Goal: Information Seeking & Learning: Check status

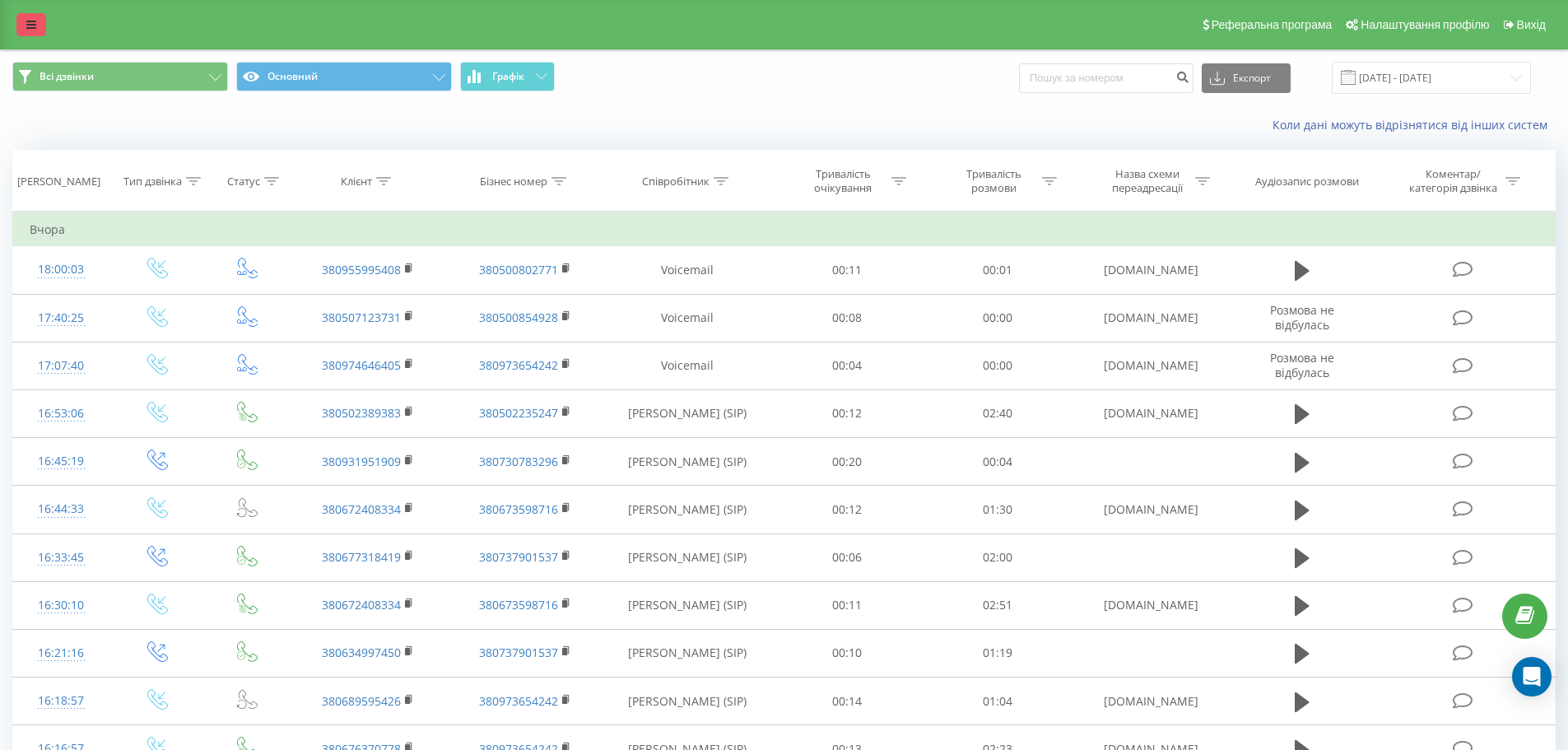
click at [31, 18] on link at bounding box center [31, 25] width 30 height 23
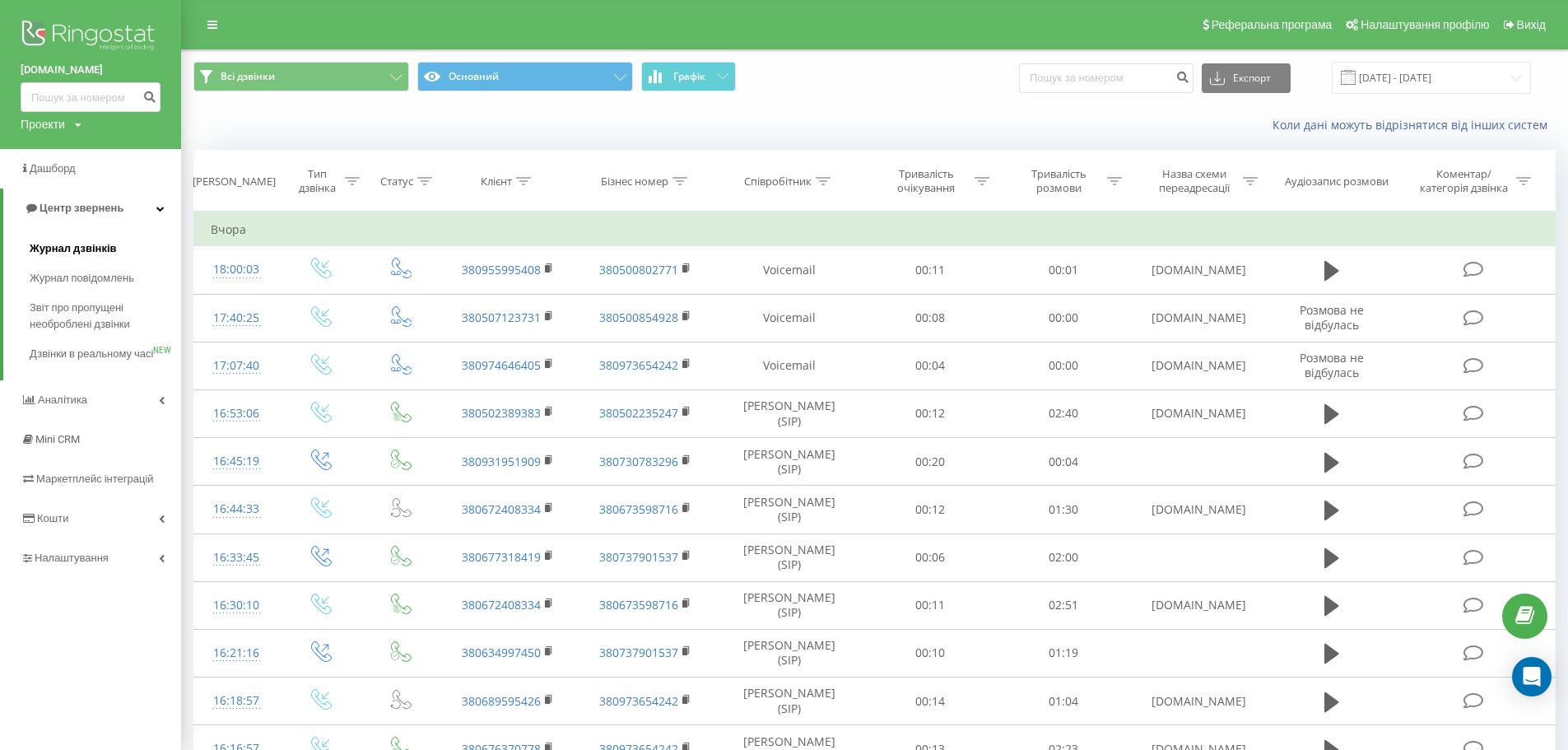
click at [87, 243] on span "Журнал дзвінків" at bounding box center [73, 248] width 87 height 16
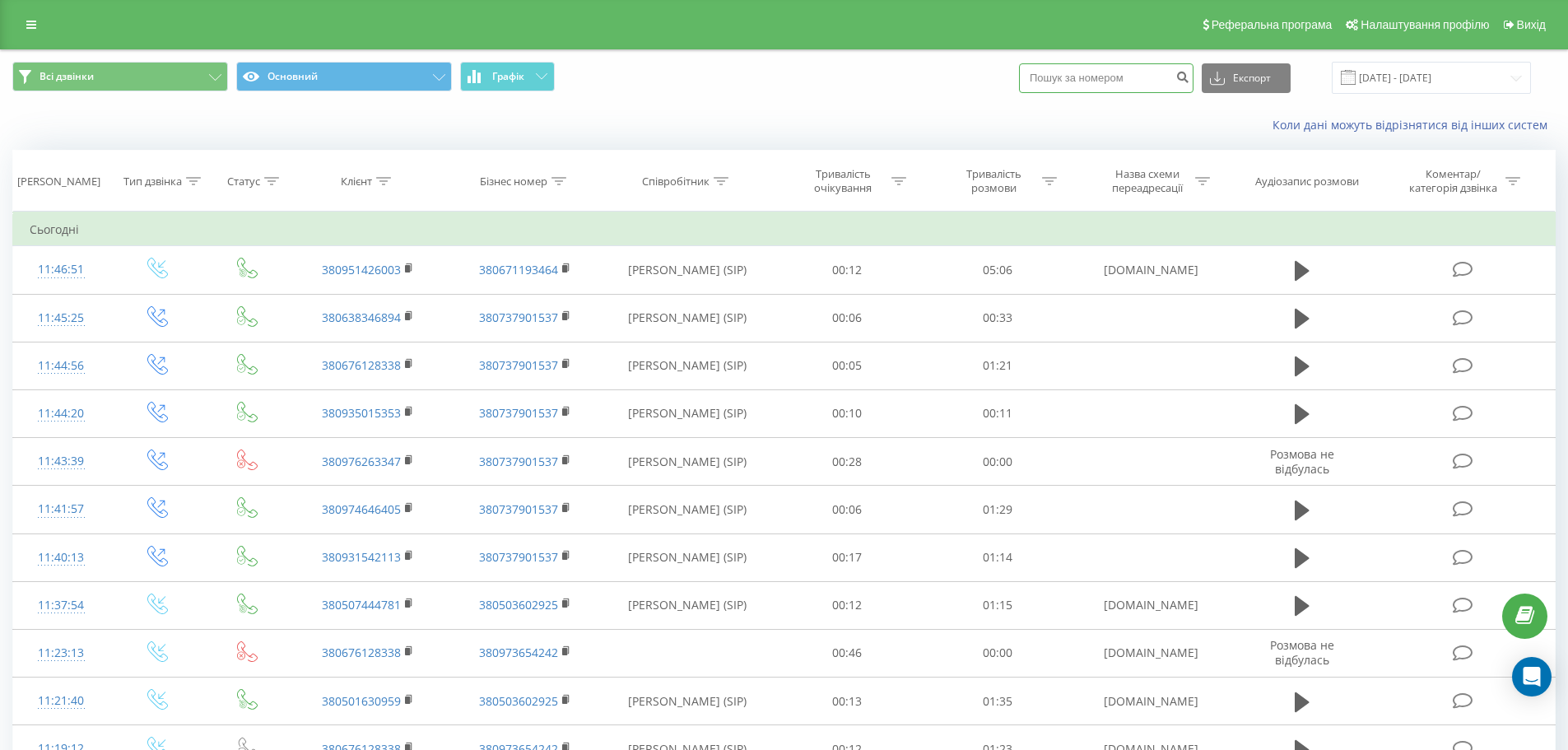
click at [1152, 74] on input at bounding box center [1106, 78] width 175 height 30
paste input "[PHONE_NUMBER]"
drag, startPoint x: 1067, startPoint y: 76, endPoint x: 1029, endPoint y: 78, distance: 38.1
click at [1029, 78] on div "Всі дзвінки Основний Графік [PHONE_NUMBER] Експорт .csv .xls .xlsx [DATE] - [DA…" at bounding box center [784, 78] width 1543 height 32
type input "0979696543"
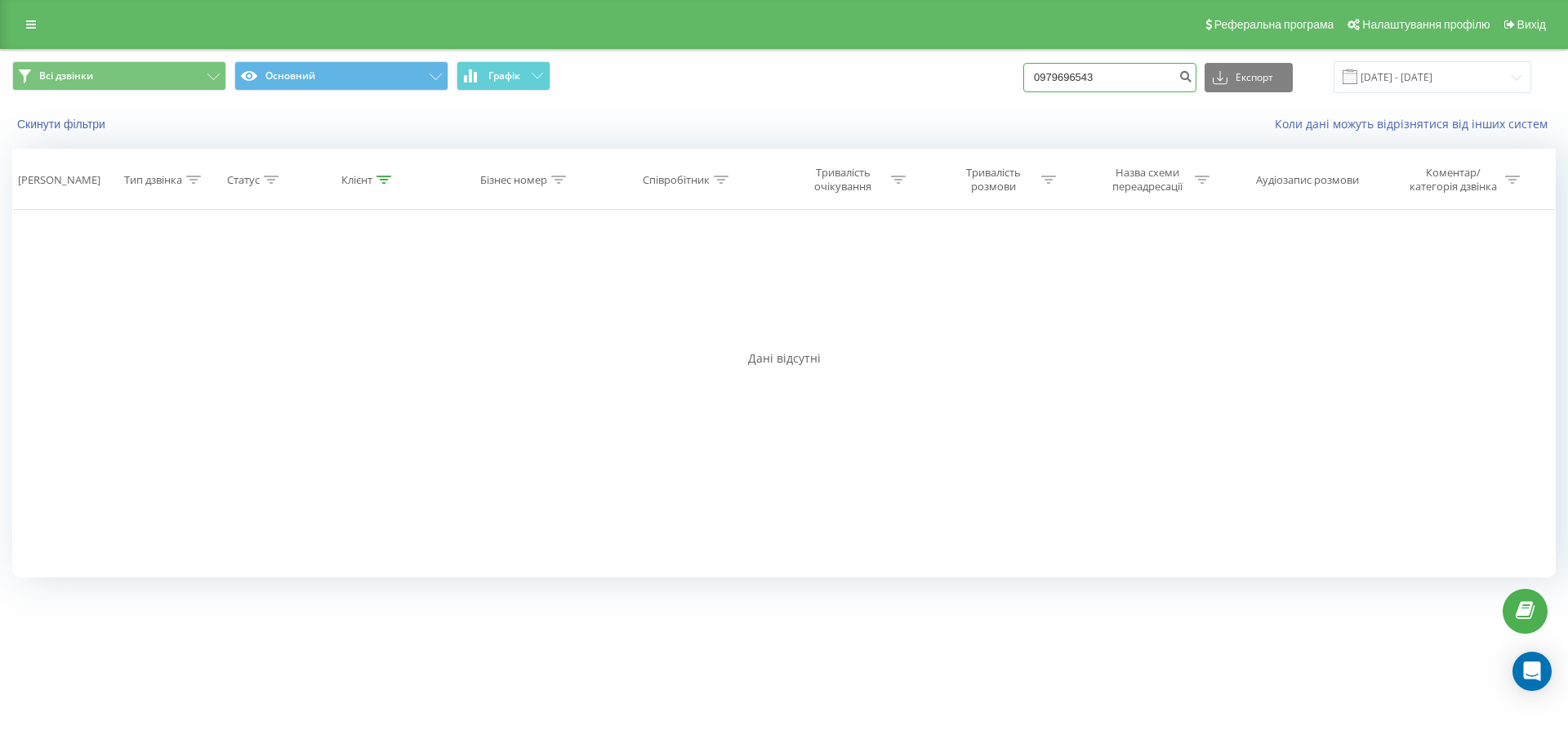
drag, startPoint x: 1115, startPoint y: 84, endPoint x: 857, endPoint y: 82, distance: 258.0
click at [858, 83] on div "Всі дзвінки Основний Графік 0979696543 Експорт .csv .xls .xlsx 19.06.2025 - 19.…" at bounding box center [784, 77] width 1544 height 32
click at [33, 13] on link at bounding box center [30, 24] width 29 height 23
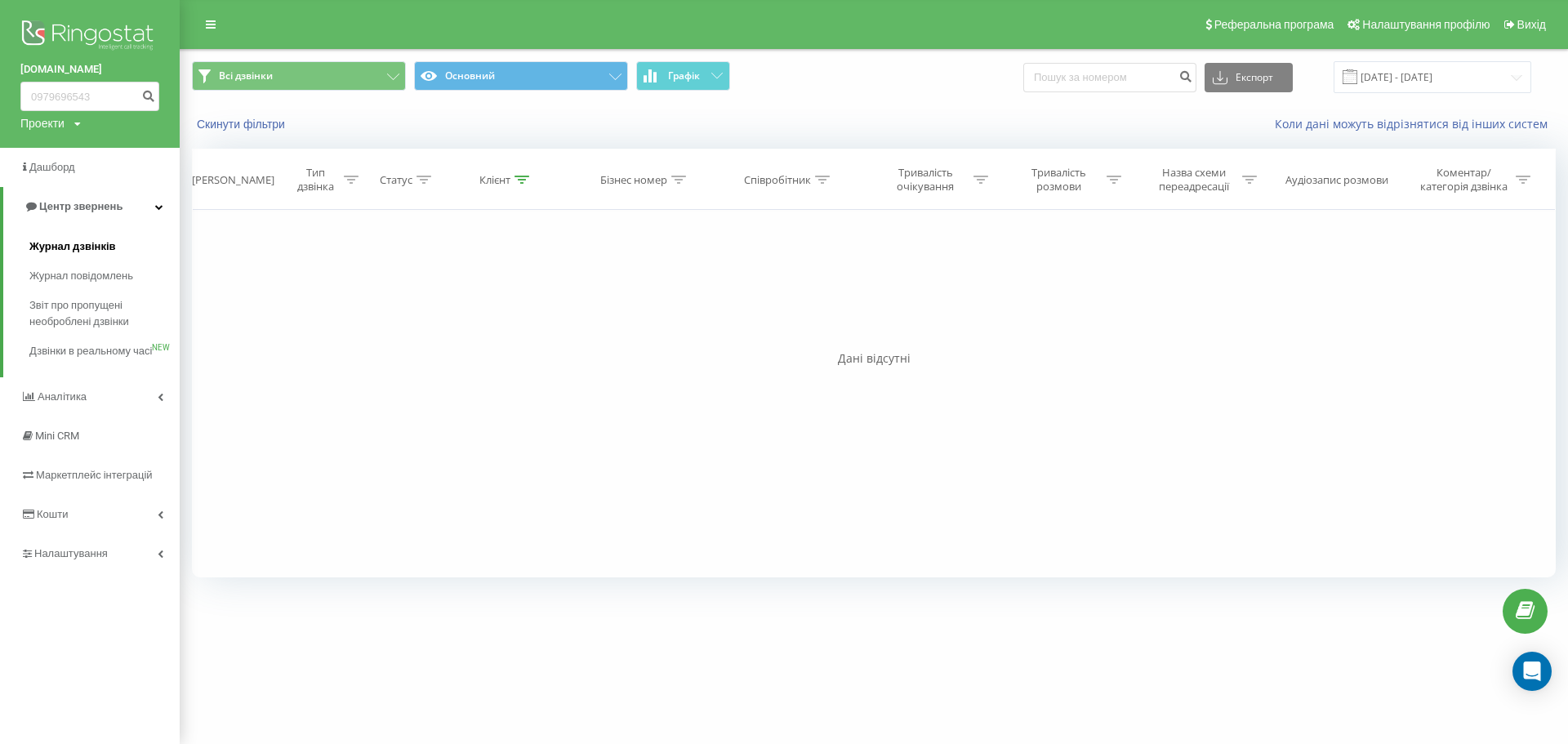
click at [72, 253] on span "Журнал дзвінків" at bounding box center [72, 246] width 87 height 16
